Goal: Obtain resource: Download file/media

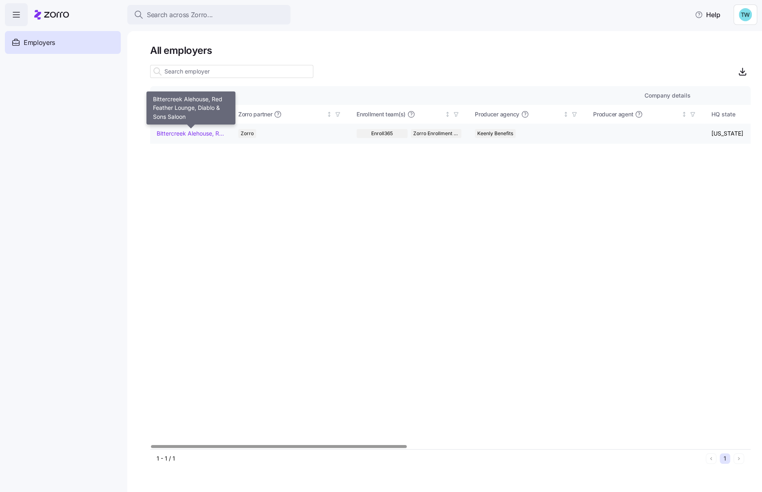
click at [185, 134] on link "Bittercreek Alehouse, Red Feather Lounge, Diablo & Sons Saloon" at bounding box center [191, 133] width 68 height 8
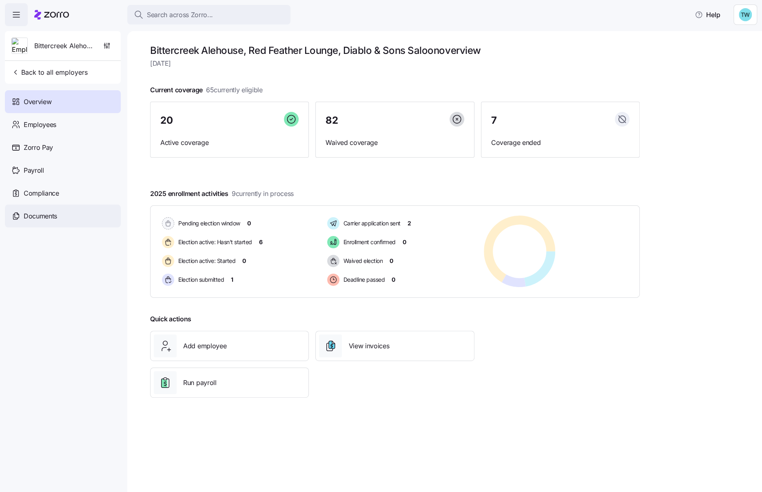
click at [50, 213] on span "Documents" at bounding box center [40, 216] width 33 height 10
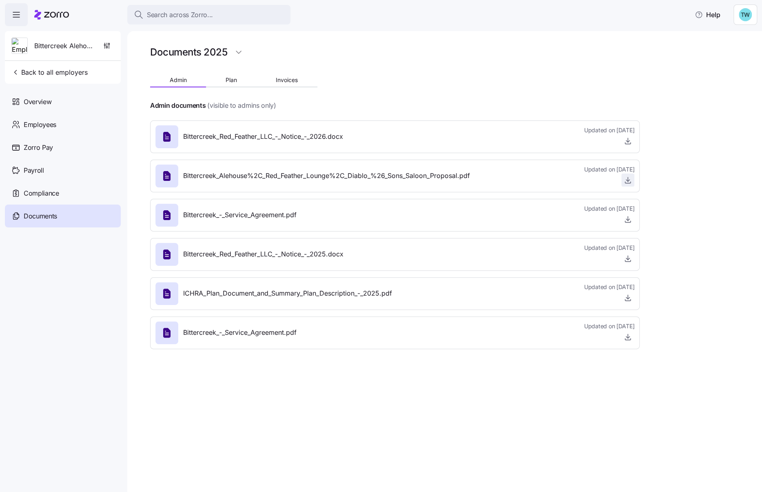
click at [629, 183] on icon "button" at bounding box center [628, 180] width 8 height 8
click at [628, 140] on icon "button" at bounding box center [628, 141] width 8 height 8
click at [16, 98] on icon at bounding box center [15, 102] width 9 height 10
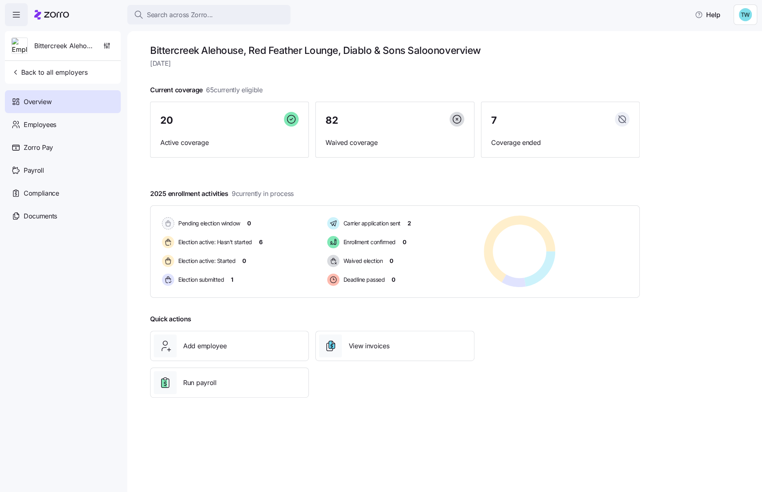
click at [745, 86] on div "Bittercreek Alehouse, Red Feather Lounge, Diablo & Sons Saloon overview [DATE] …" at bounding box center [444, 261] width 635 height 461
